Goal: Task Accomplishment & Management: Use online tool/utility

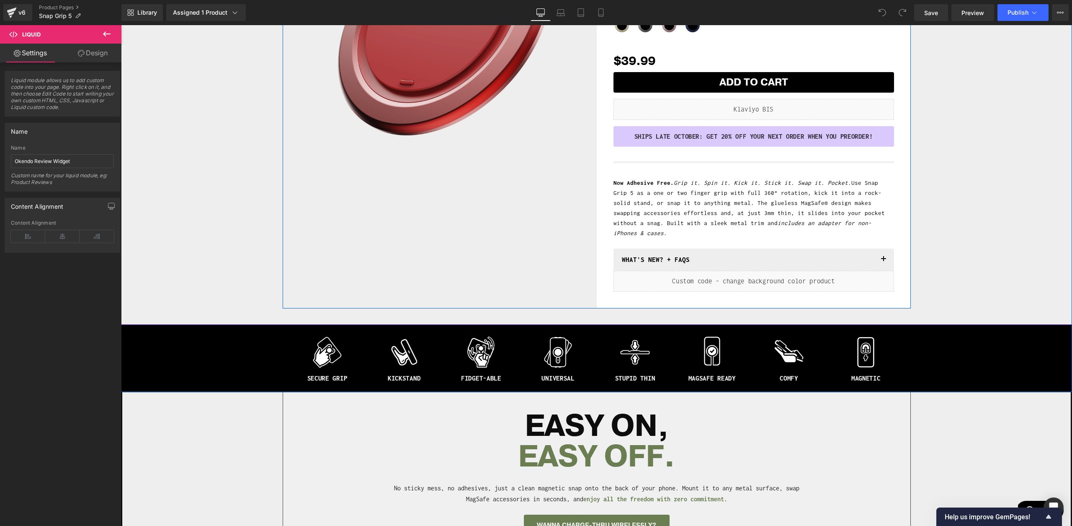
click at [483, 198] on div "Sale Off (P) Image Row" at bounding box center [440, 93] width 314 height 430
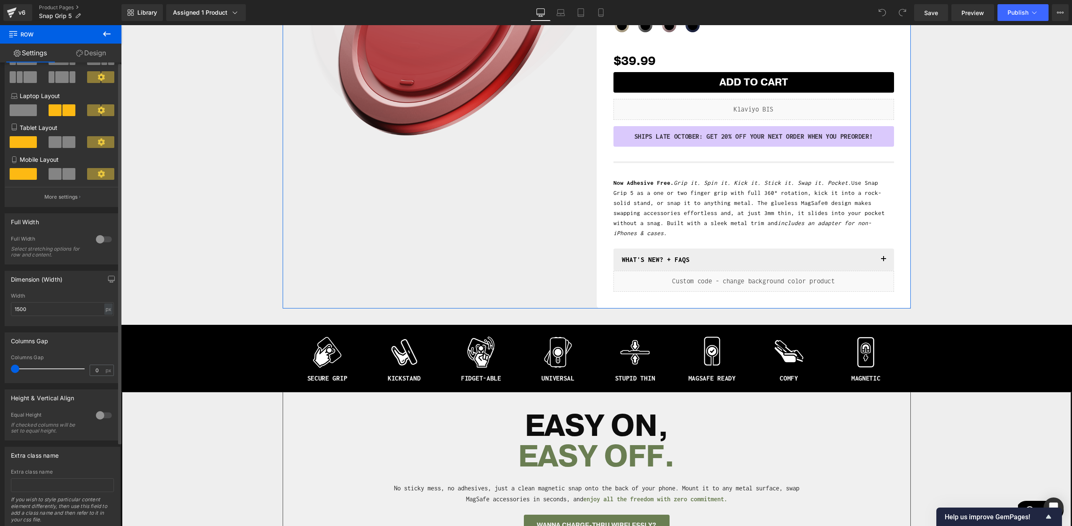
scroll to position [102, 0]
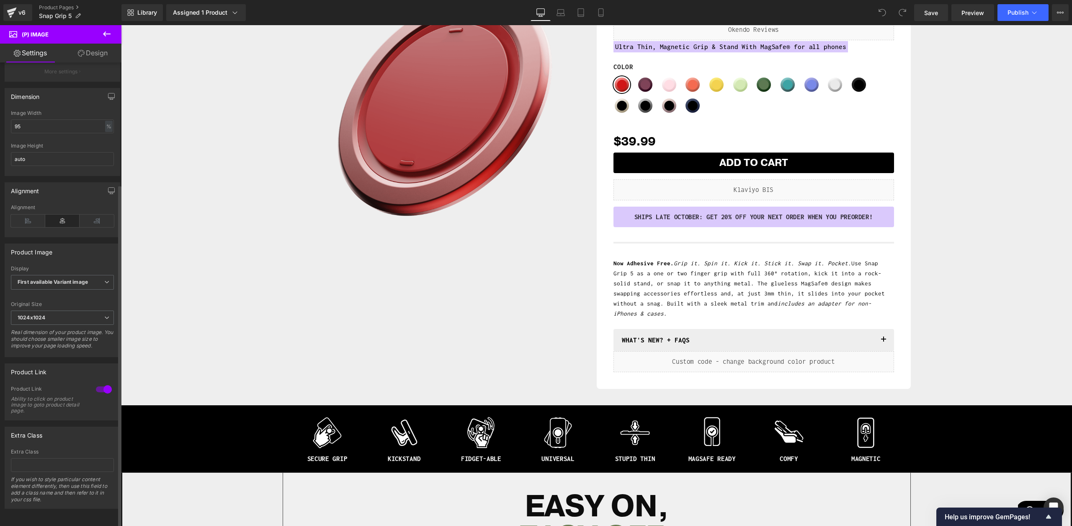
scroll to position [0, 0]
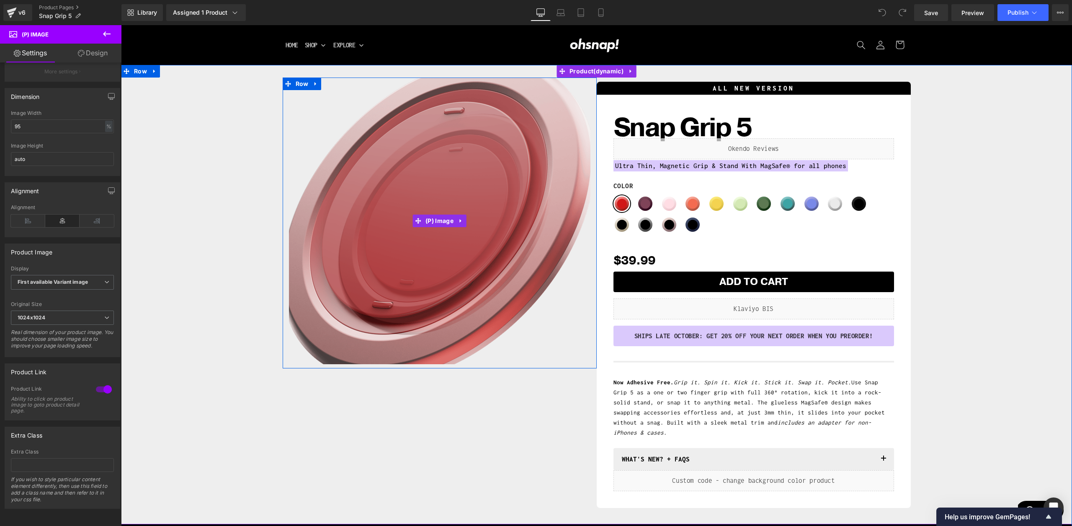
click at [462, 233] on img at bounding box center [430, 215] width 419 height 419
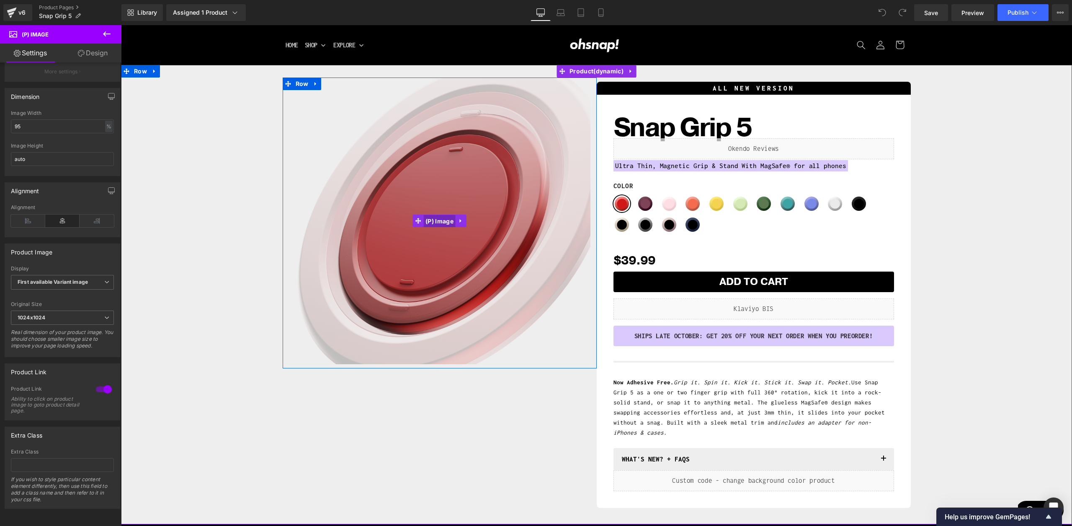
click at [430, 223] on span "(P) Image" at bounding box center [440, 221] width 32 height 13
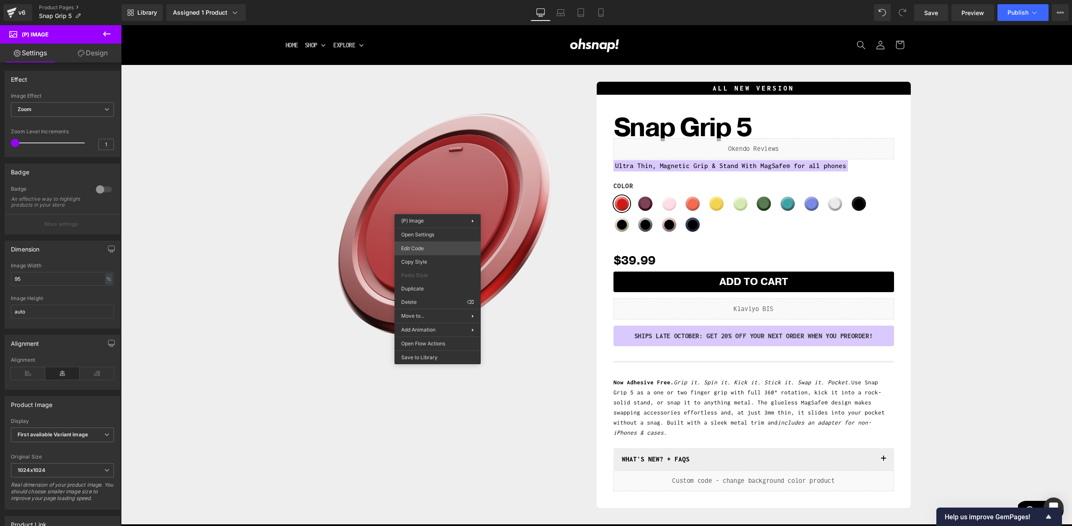
click at [434, 0] on div "(P) Image You are previewing how the will restyle your page. You can not edit E…" at bounding box center [536, 0] width 1072 height 0
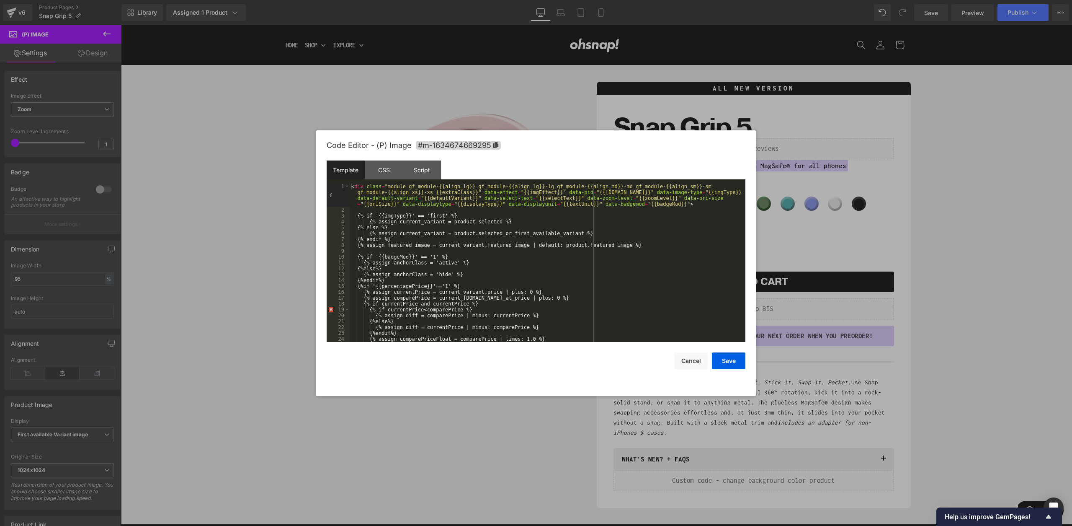
click at [364, 172] on div "Template" at bounding box center [346, 169] width 38 height 19
click at [386, 169] on div "CSS" at bounding box center [384, 169] width 38 height 19
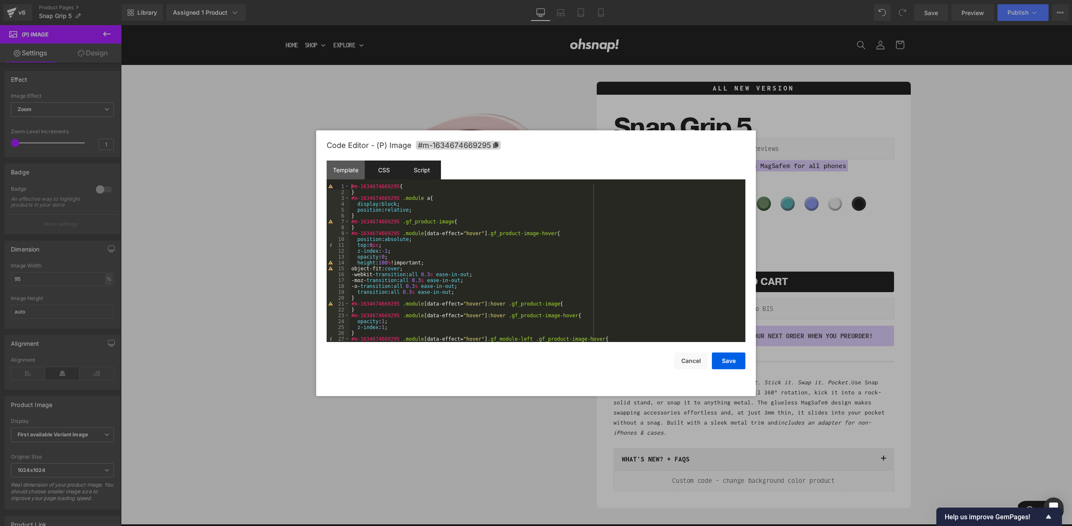
click at [431, 164] on div "Script" at bounding box center [422, 169] width 38 height 19
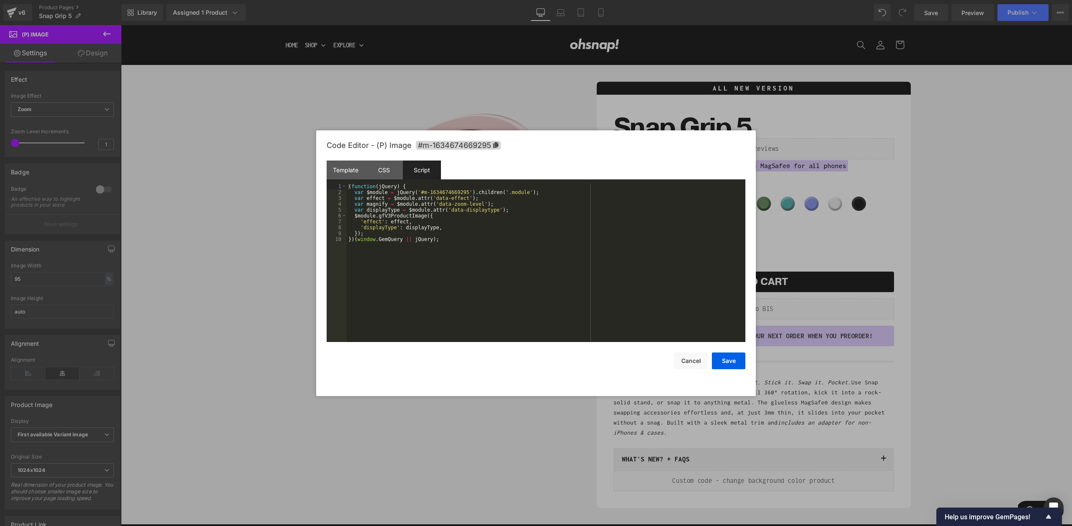
click at [429, 124] on div at bounding box center [536, 263] width 1072 height 526
